Goal: Navigation & Orientation: Find specific page/section

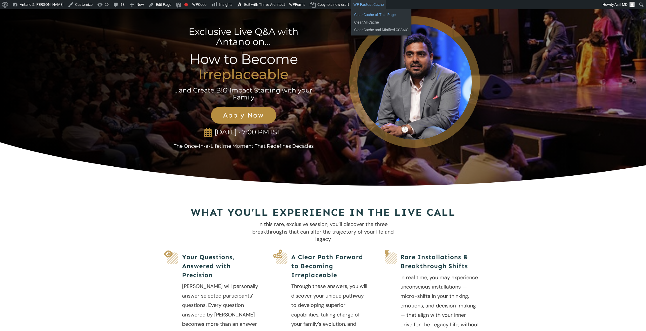
click at [365, 15] on link "Clear Cache of This Page" at bounding box center [381, 15] width 60 height 8
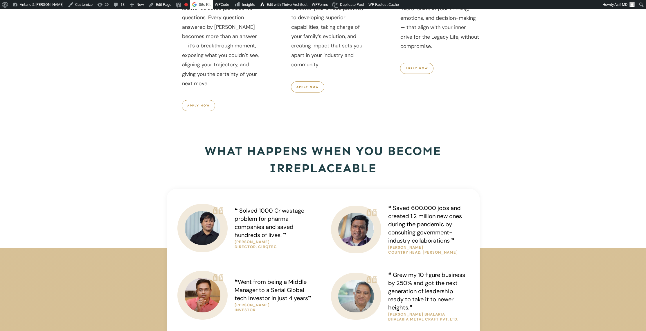
scroll to position [286, 0]
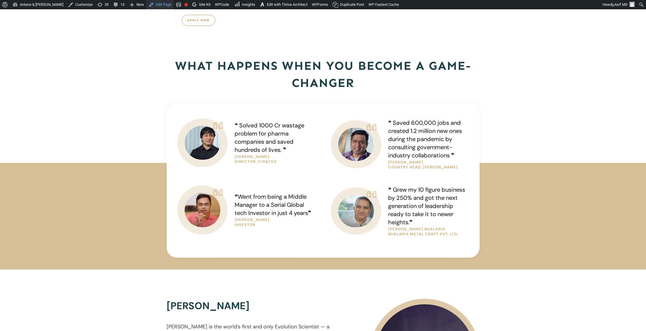
scroll to position [374, 0]
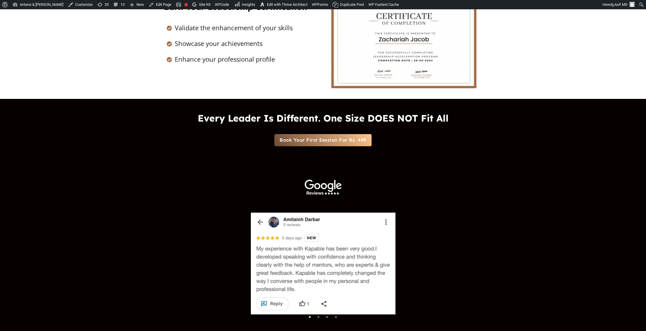
scroll to position [1496, 0]
